Goal: Task Accomplishment & Management: Use online tool/utility

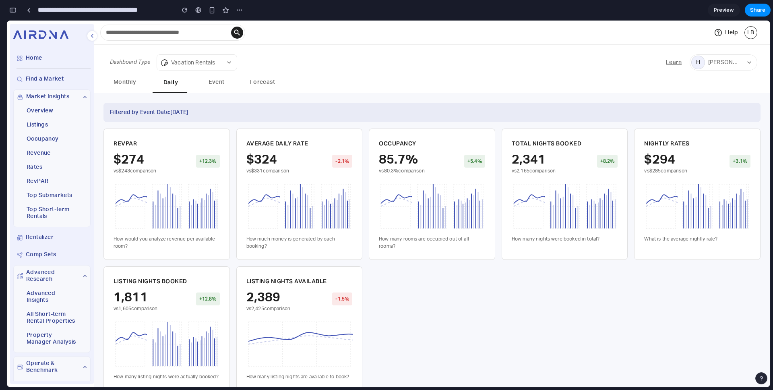
scroll to position [1672, 0]
click at [11, 5] on button "button" at bounding box center [12, 10] width 13 height 13
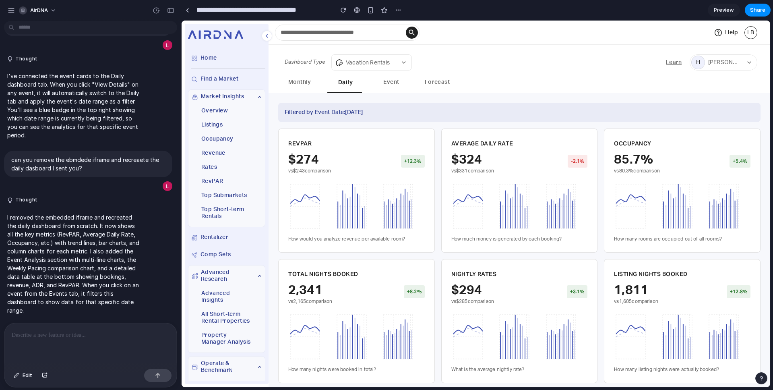
scroll to position [1467, 0]
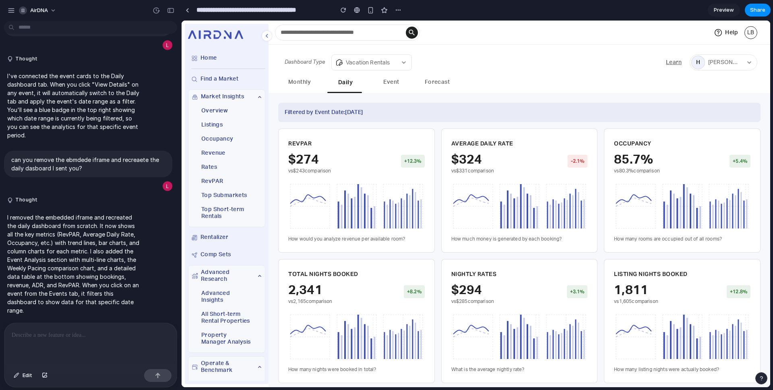
click at [54, 337] on p at bounding box center [91, 335] width 158 height 10
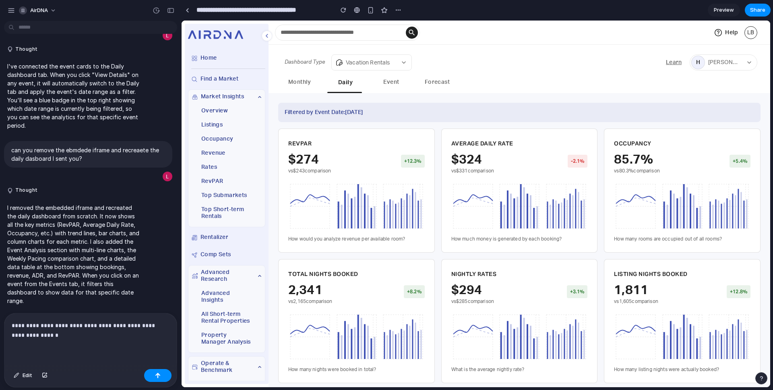
click at [23, 325] on p "**********" at bounding box center [91, 330] width 158 height 19
click at [153, 371] on button "button" at bounding box center [157, 375] width 27 height 13
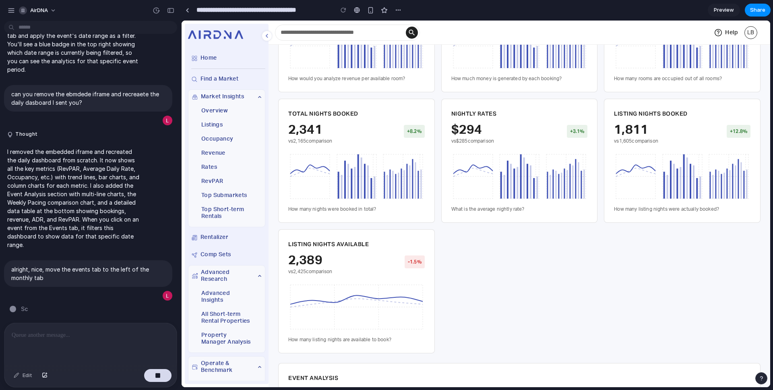
scroll to position [0, 0]
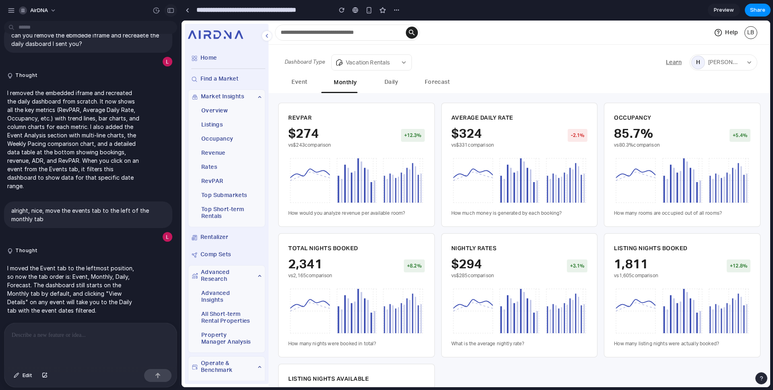
click at [170, 16] on button "button" at bounding box center [170, 10] width 13 height 13
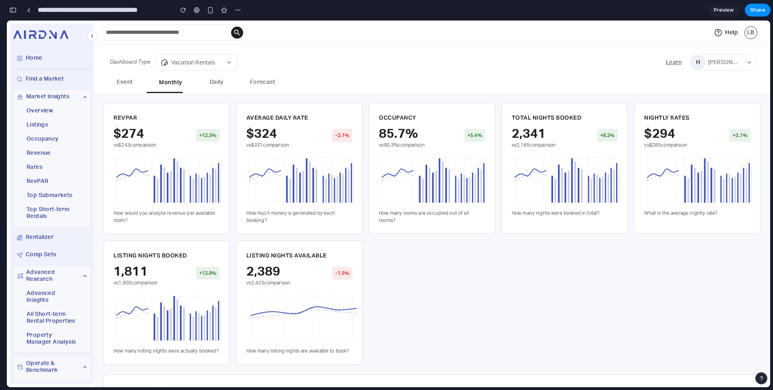
scroll to position [1572, 0]
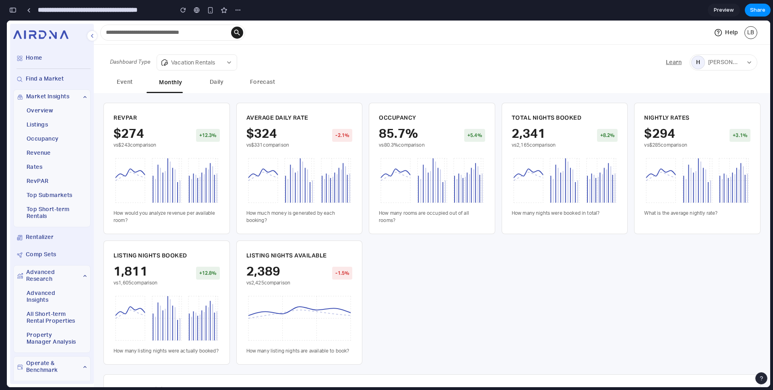
click at [7, 10] on button "button" at bounding box center [12, 10] width 13 height 13
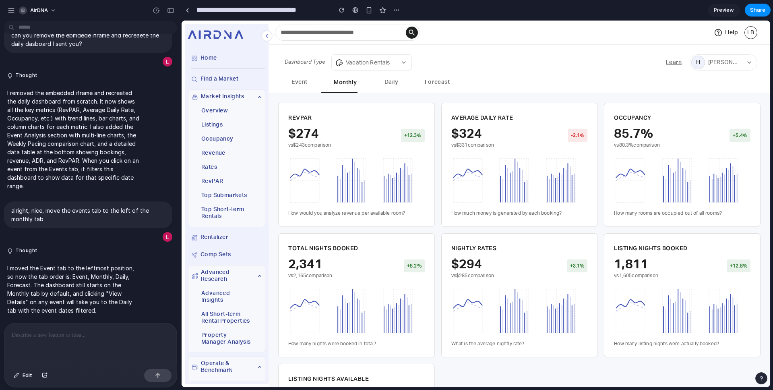
scroll to position [1591, 0]
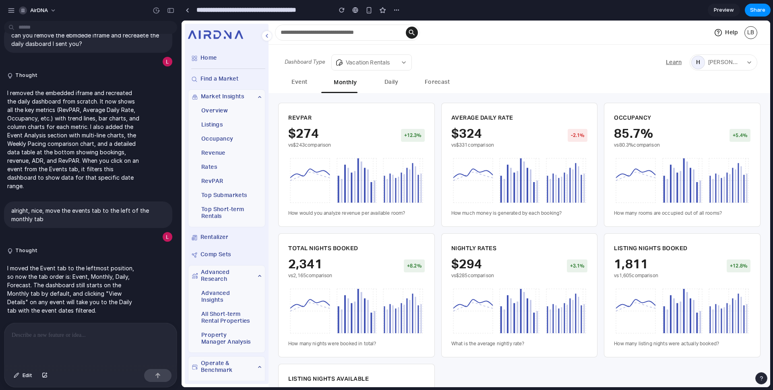
click at [73, 347] on div at bounding box center [90, 344] width 172 height 43
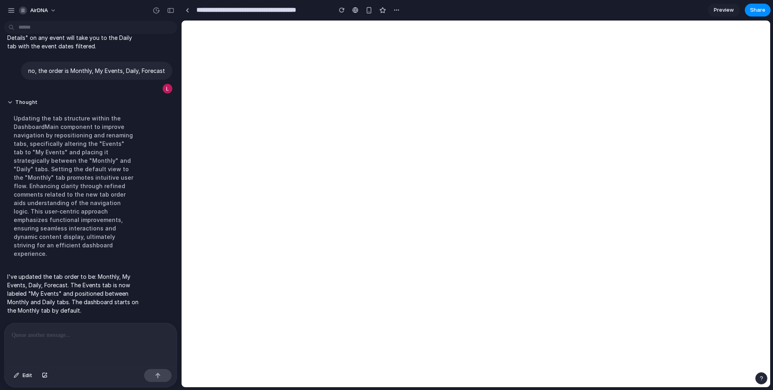
scroll to position [0, 0]
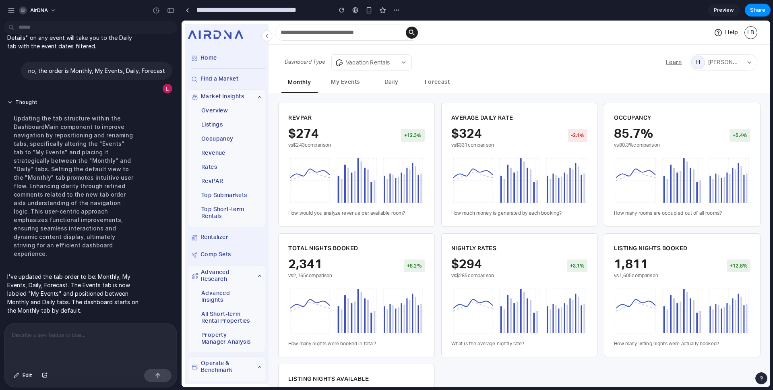
click at [334, 86] on button "My Events" at bounding box center [345, 83] width 36 height 19
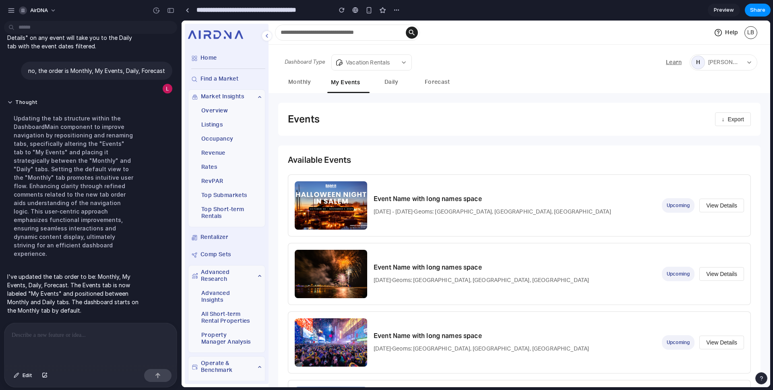
click at [298, 79] on button "Monthly" at bounding box center [300, 83] width 36 height 19
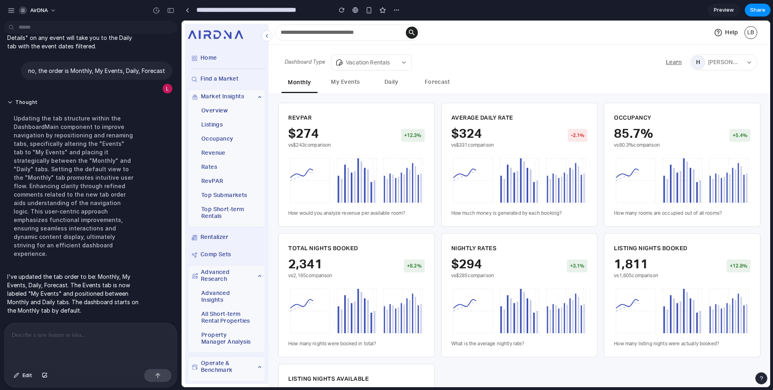
click at [343, 82] on button "My Events" at bounding box center [345, 83] width 36 height 19
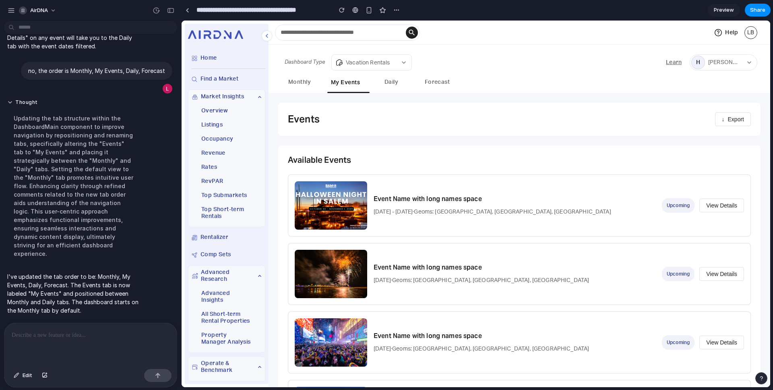
click at [291, 80] on button "Monthly" at bounding box center [300, 83] width 36 height 19
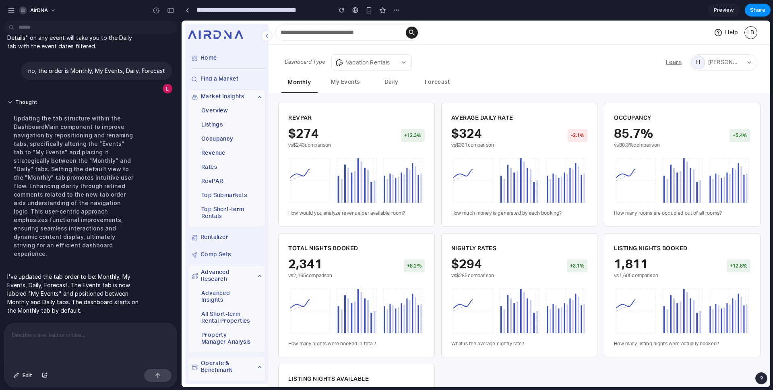
click at [343, 82] on button "My Events" at bounding box center [345, 83] width 36 height 19
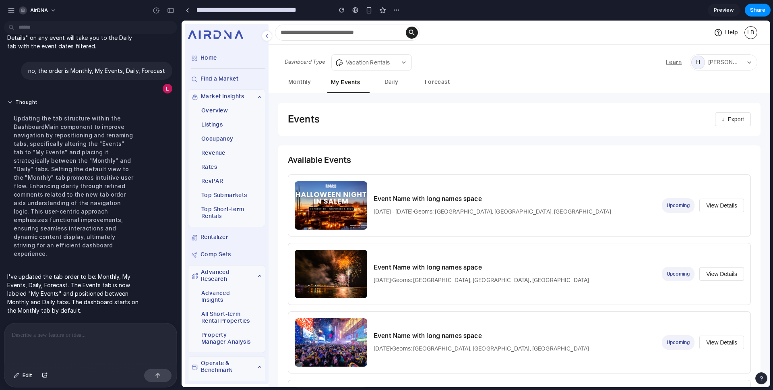
click at [393, 92] on div "Monthly My Events Daily Forecast" at bounding box center [519, 83] width 489 height 19
